Goal: Communication & Community: Share content

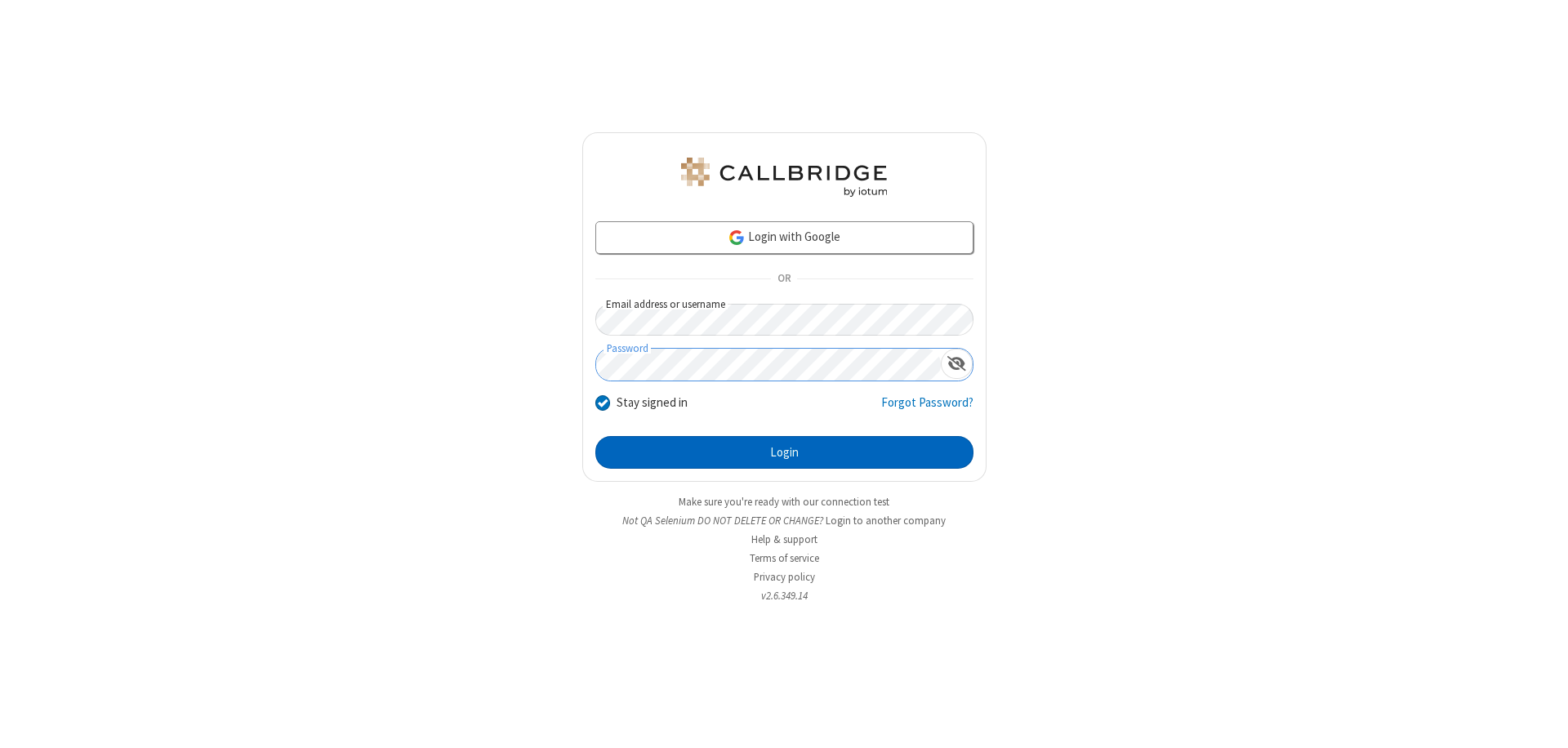
click at [784, 452] on button "Login" at bounding box center [784, 451] width 378 height 32
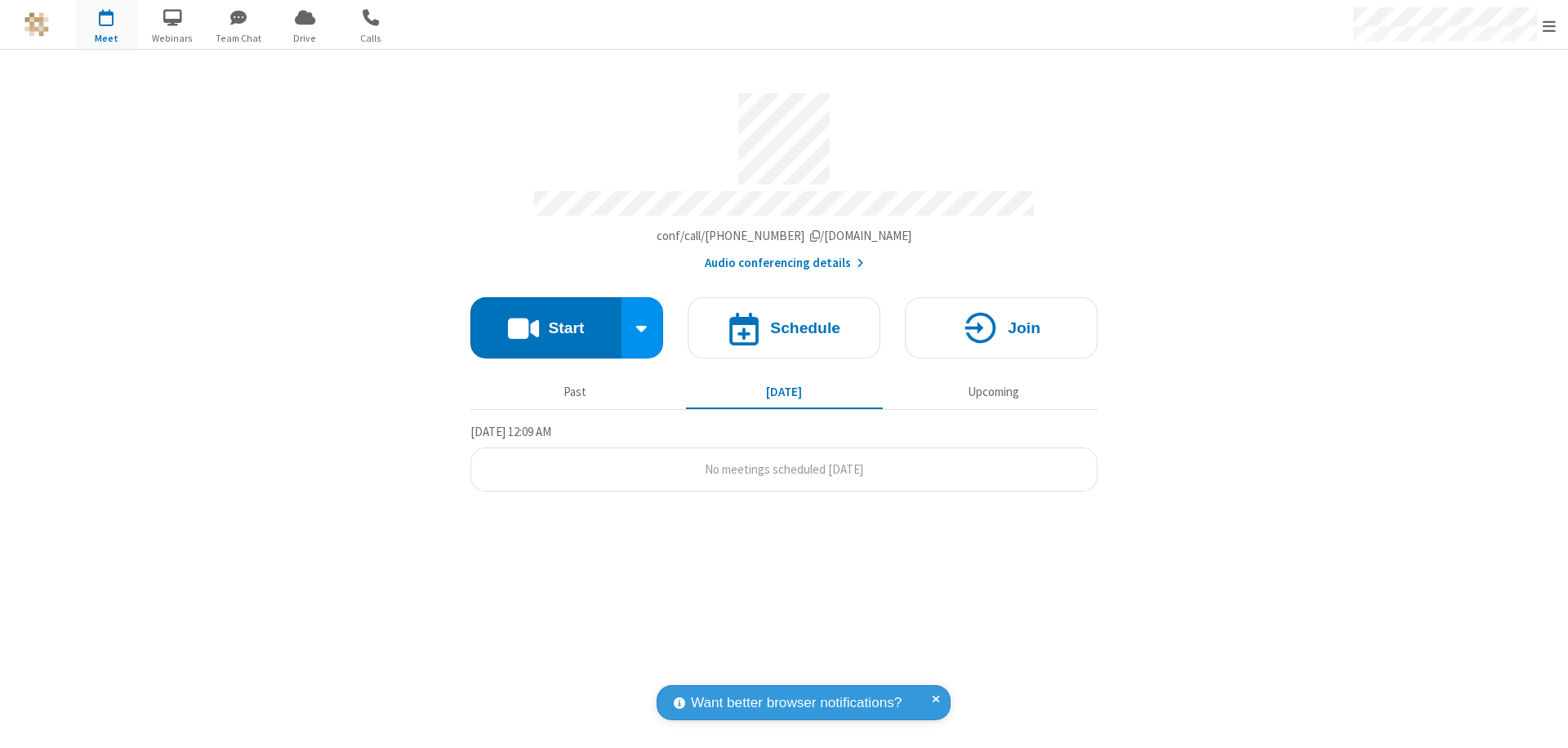
click at [545, 320] on button "Start" at bounding box center [546, 328] width 151 height 61
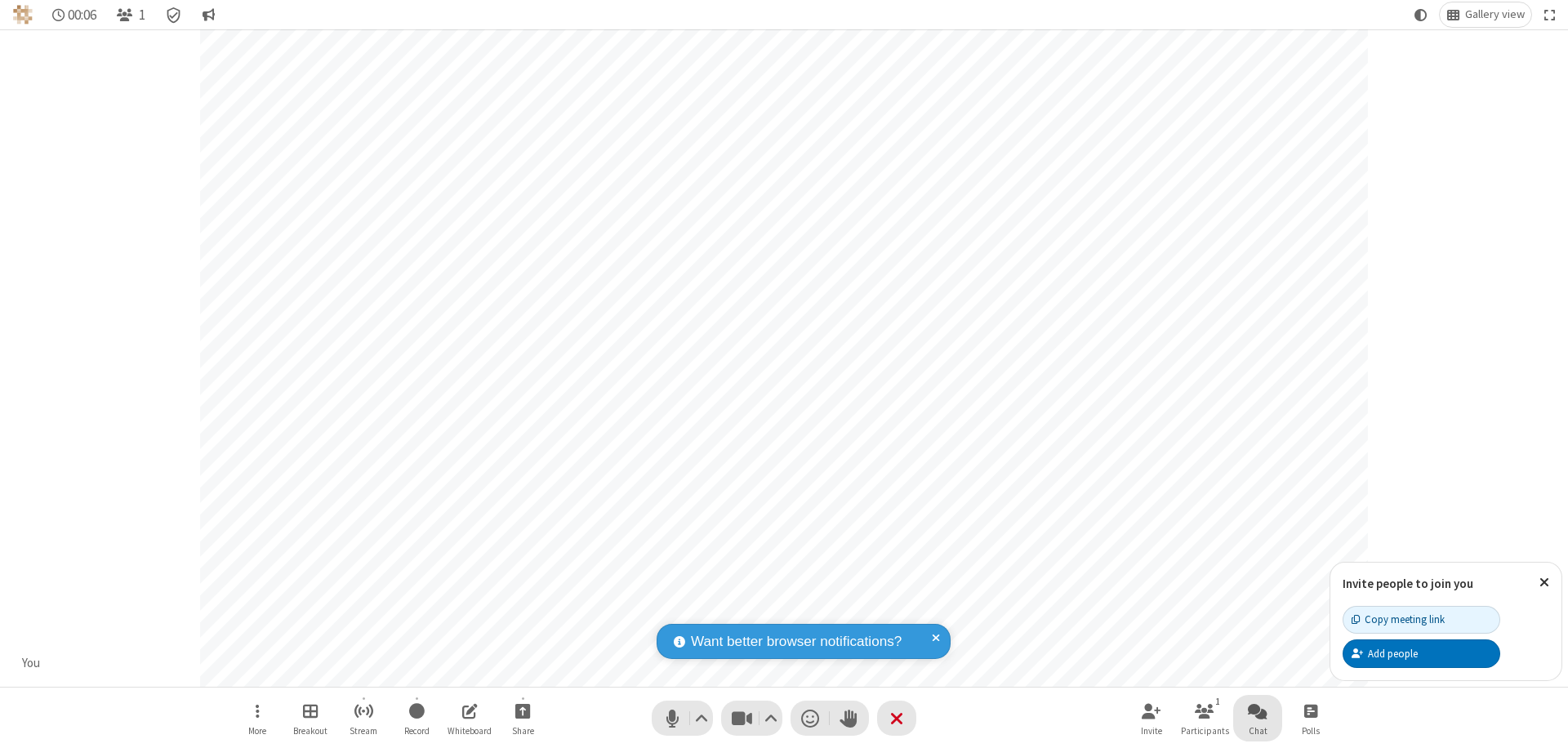
click at [1257, 710] on span "Open chat" at bounding box center [1258, 710] width 20 height 21
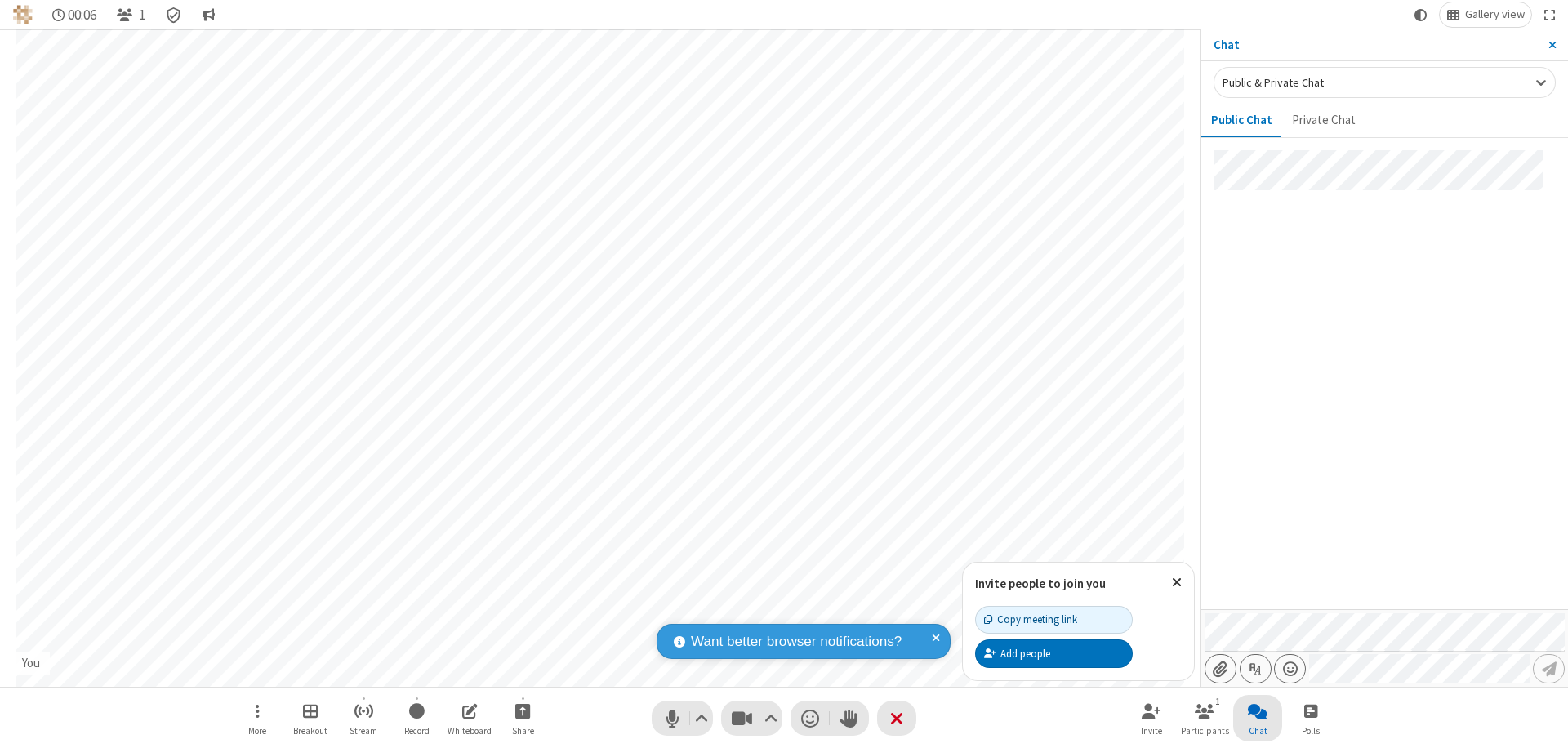
type input "C:\fakepath\doc_test.docx"
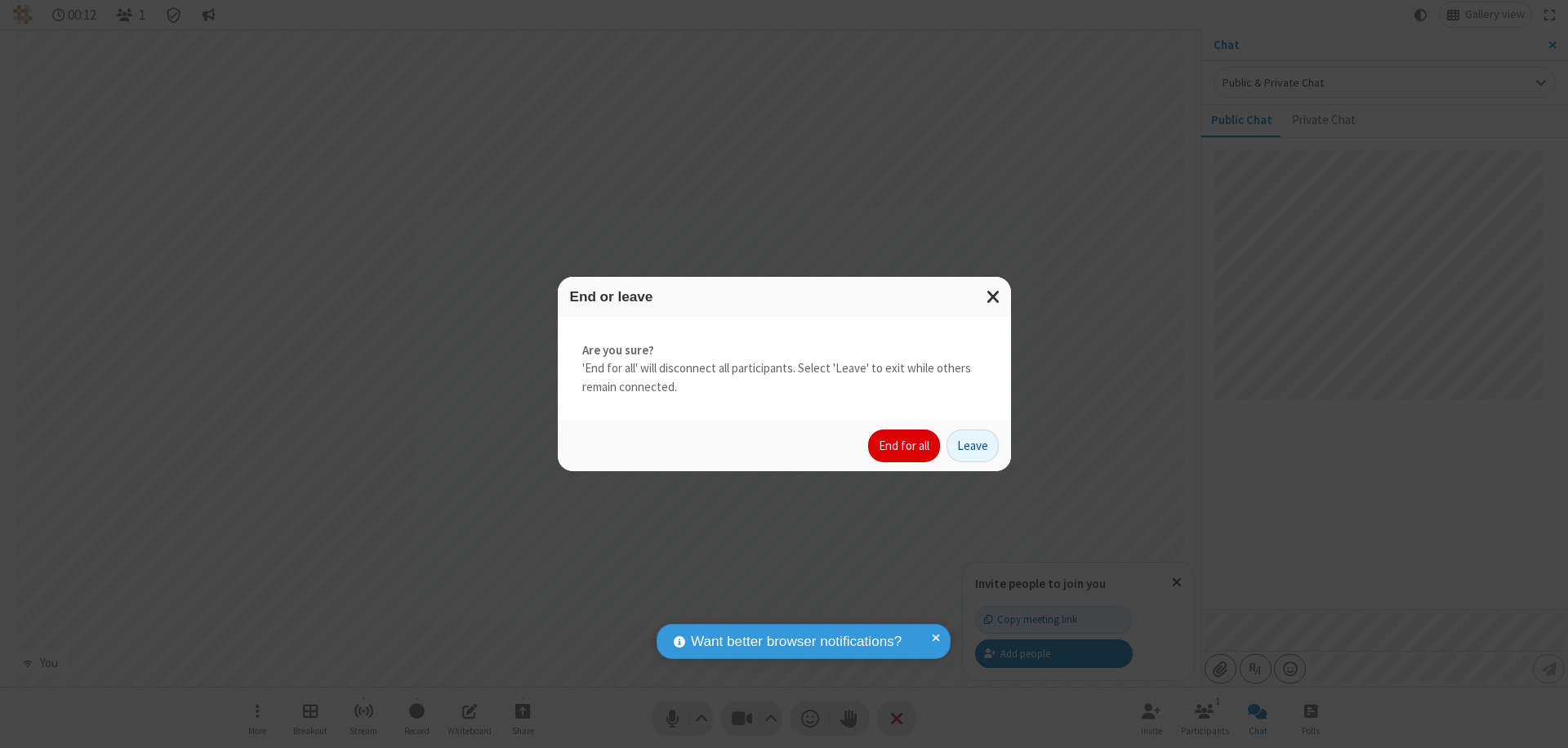
click at [905, 446] on button "End for all" at bounding box center [903, 445] width 72 height 32
